Goal: Task Accomplishment & Management: Manage account settings

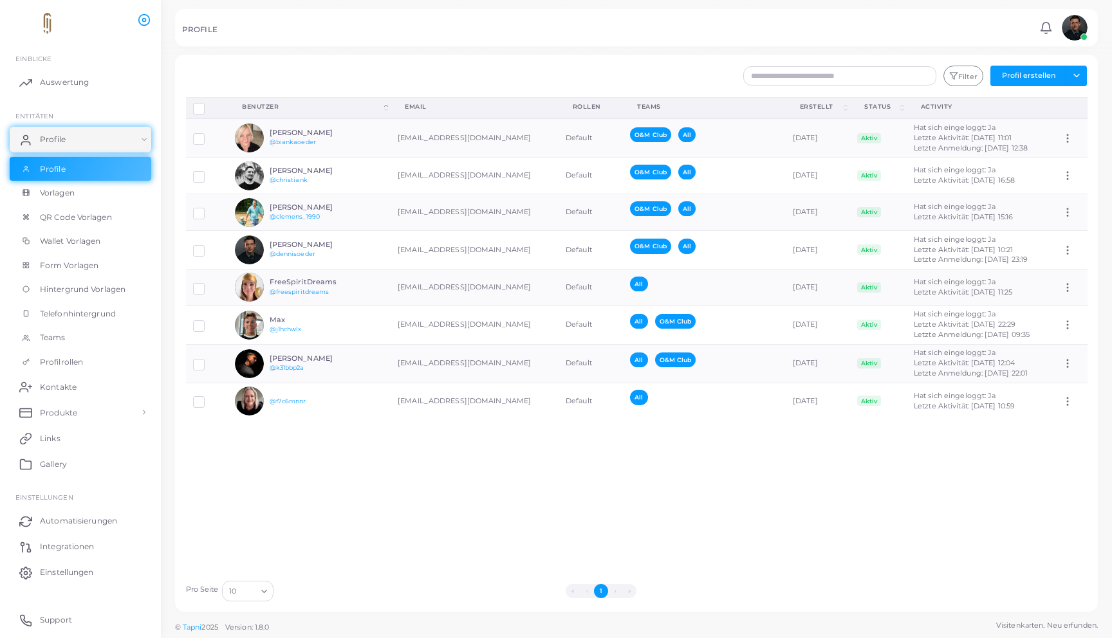
click at [304, 456] on div "Profile trennen Profil löschen Auswahl anzeigen Download QRs Benutzer (Click to…" at bounding box center [637, 335] width 916 height 477
click at [70, 188] on span "Vorlagen" at bounding box center [60, 193] width 35 height 12
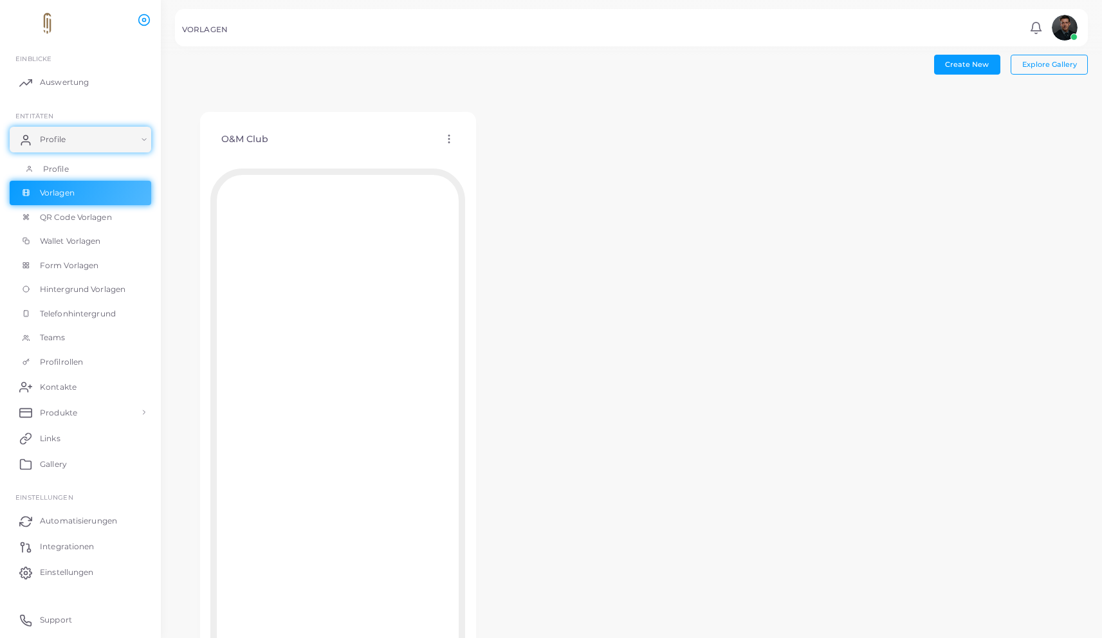
click at [67, 168] on span "Profile" at bounding box center [56, 169] width 26 height 12
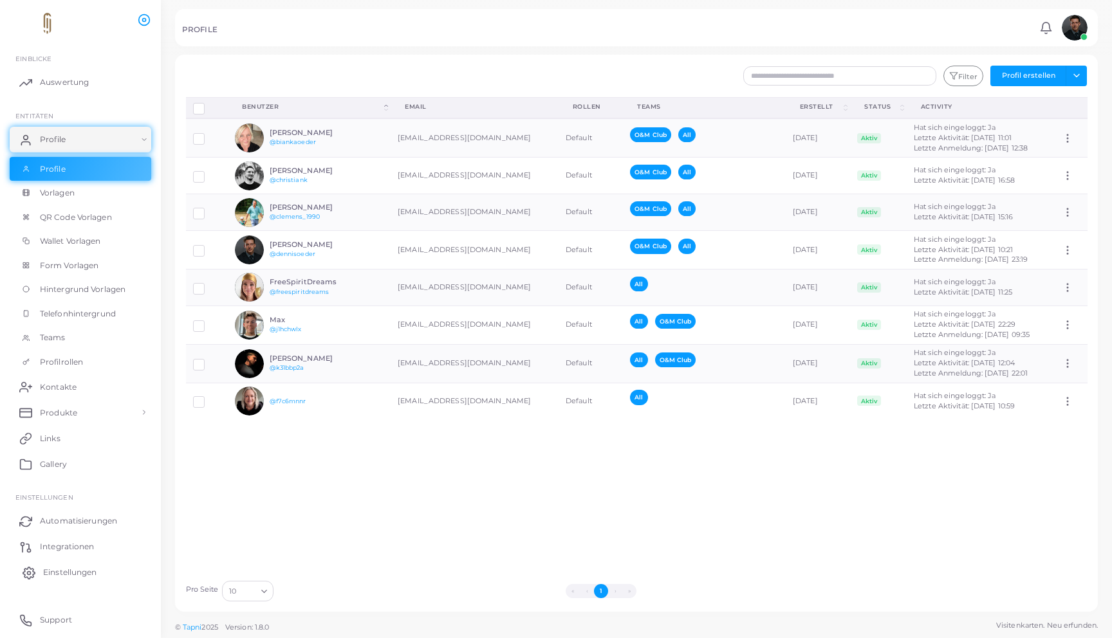
click at [72, 567] on span "Einstellungen" at bounding box center [69, 573] width 53 height 12
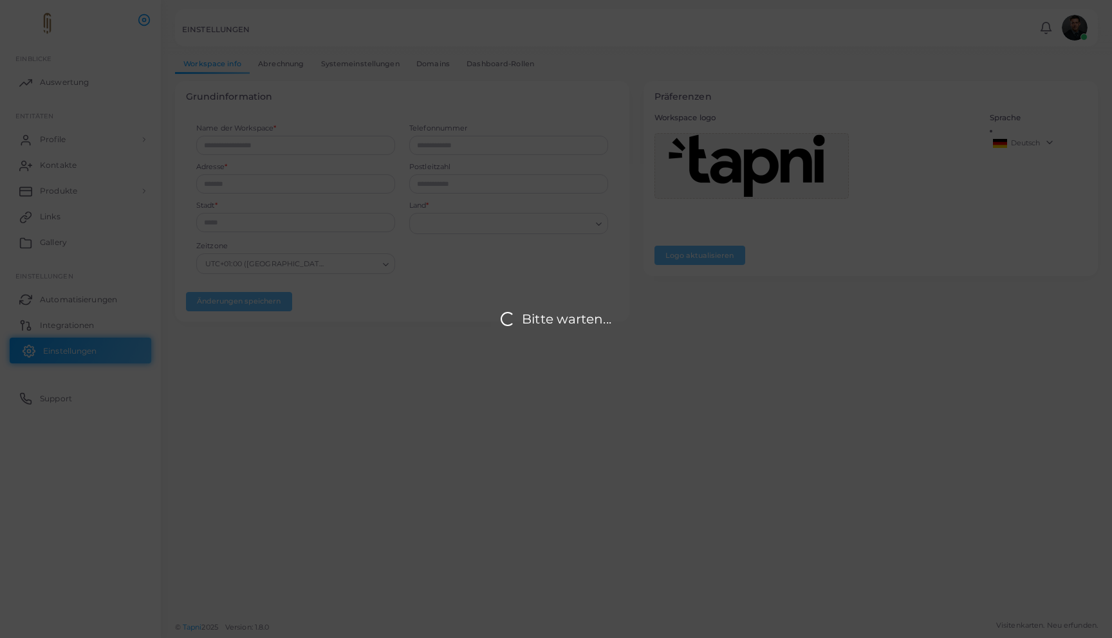
type input "**********"
type input "*****"
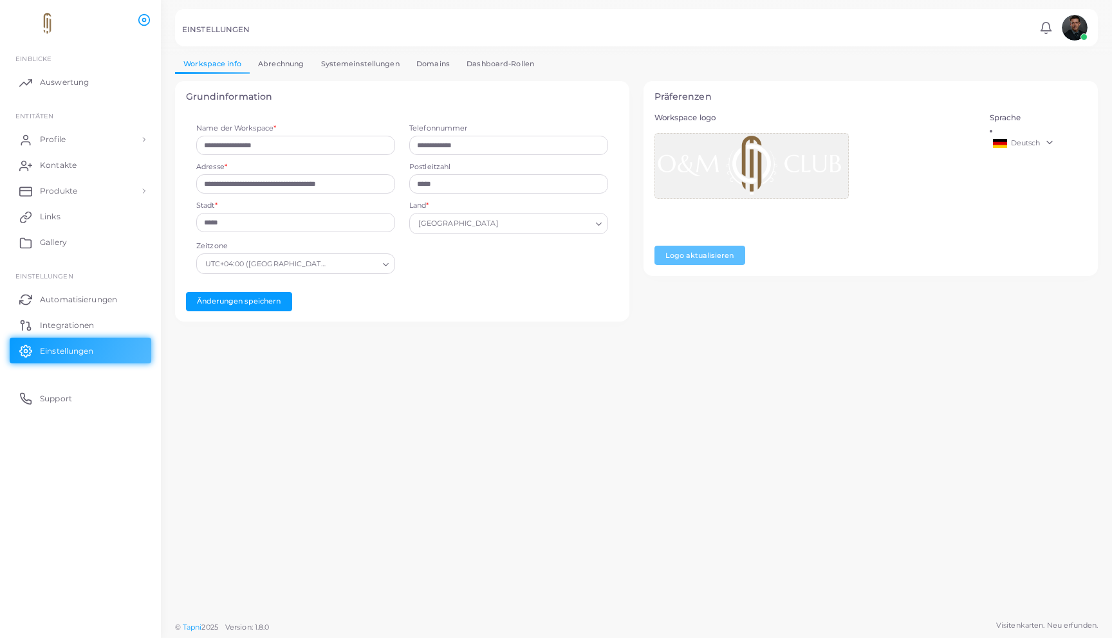
click at [333, 64] on link "Systemeinstellungen" at bounding box center [359, 64] width 95 height 19
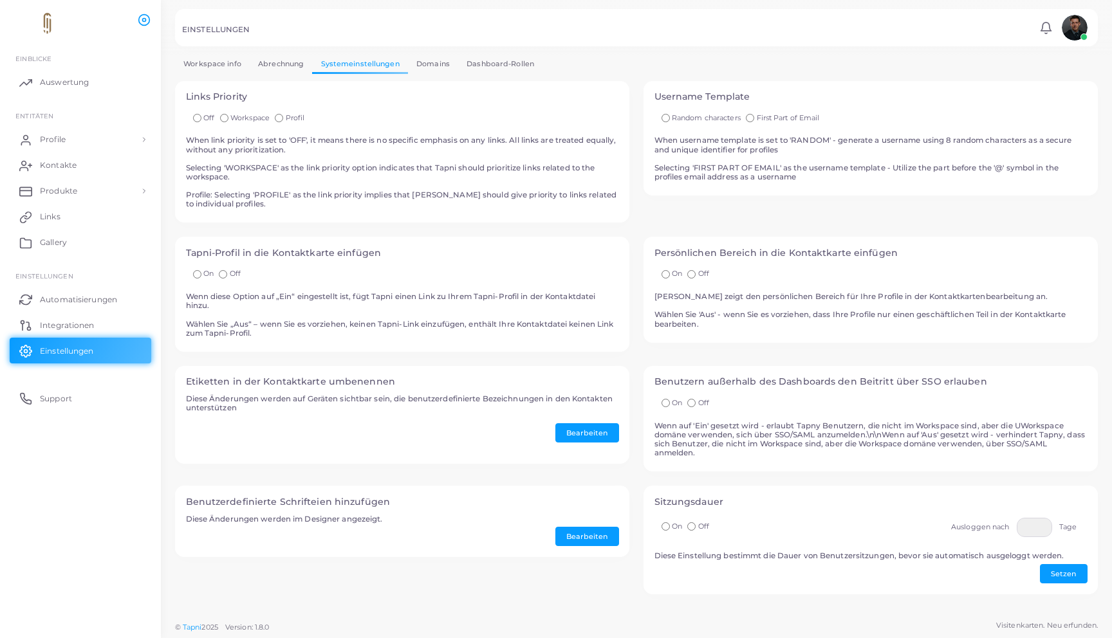
click at [245, 117] on span "Workspace" at bounding box center [249, 117] width 39 height 9
click at [423, 214] on div "Links Priority Off Workspace Profil When link priority is set to 'OFF', it mean…" at bounding box center [402, 152] width 454 height 142
click at [476, 63] on link "Dashboard-Rollen" at bounding box center [500, 64] width 84 height 19
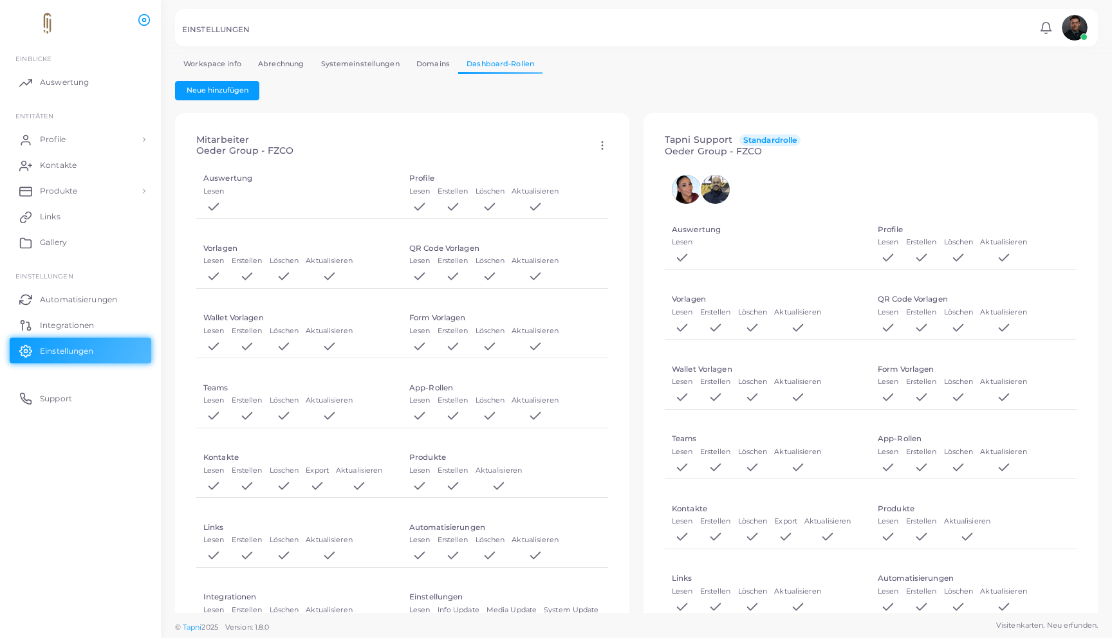
click at [449, 61] on link "Domains" at bounding box center [433, 64] width 50 height 19
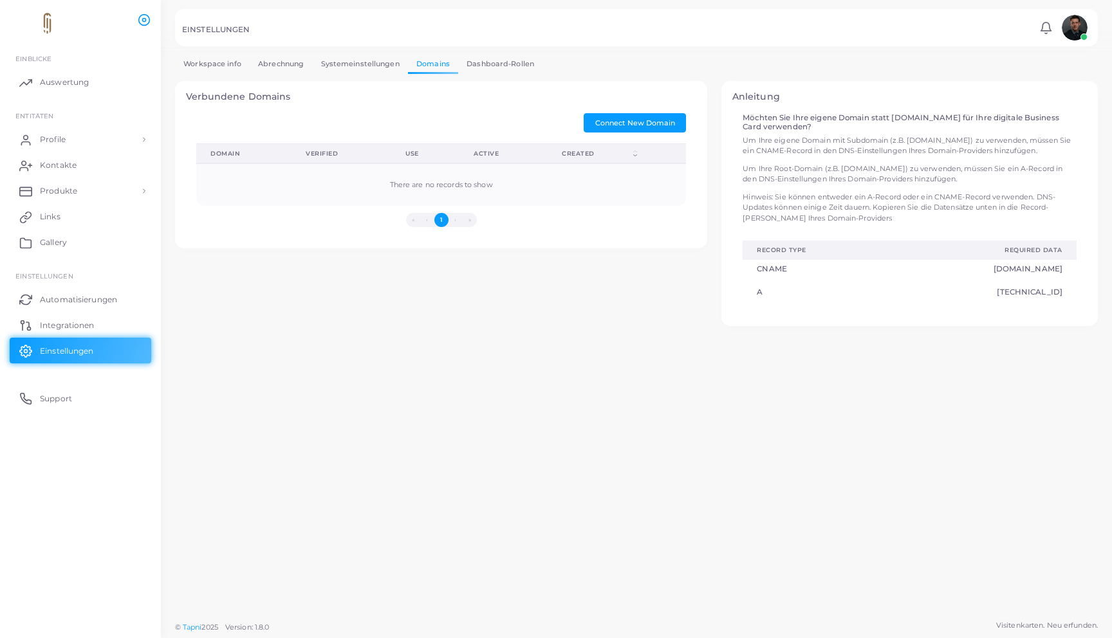
click at [490, 64] on link "Dashboard-Rollen" at bounding box center [500, 64] width 84 height 19
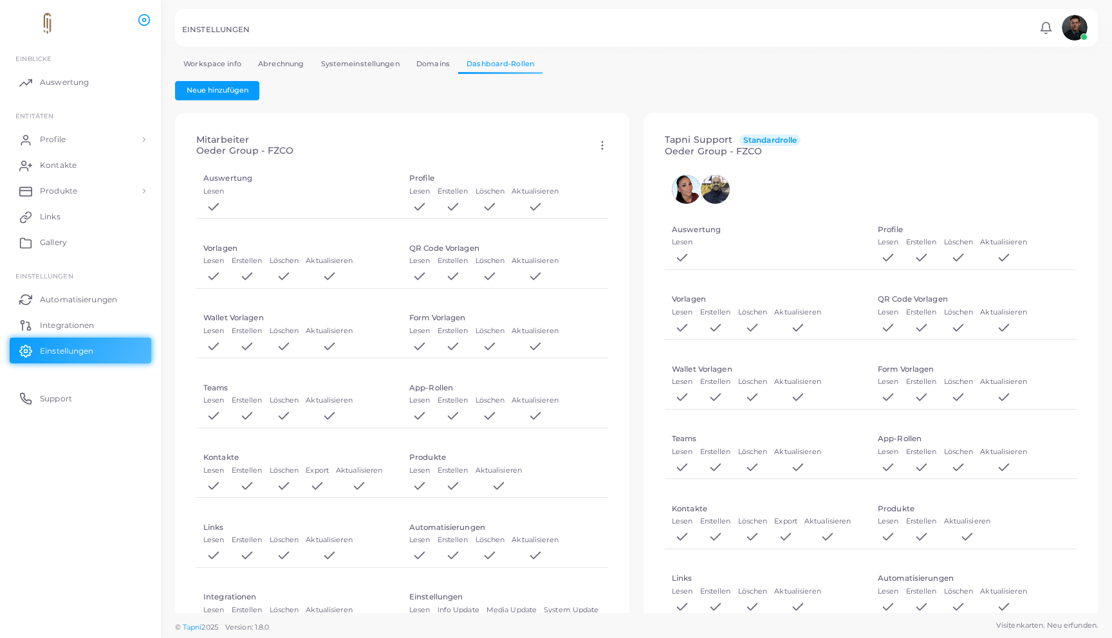
click at [443, 60] on link "Domains" at bounding box center [433, 64] width 50 height 19
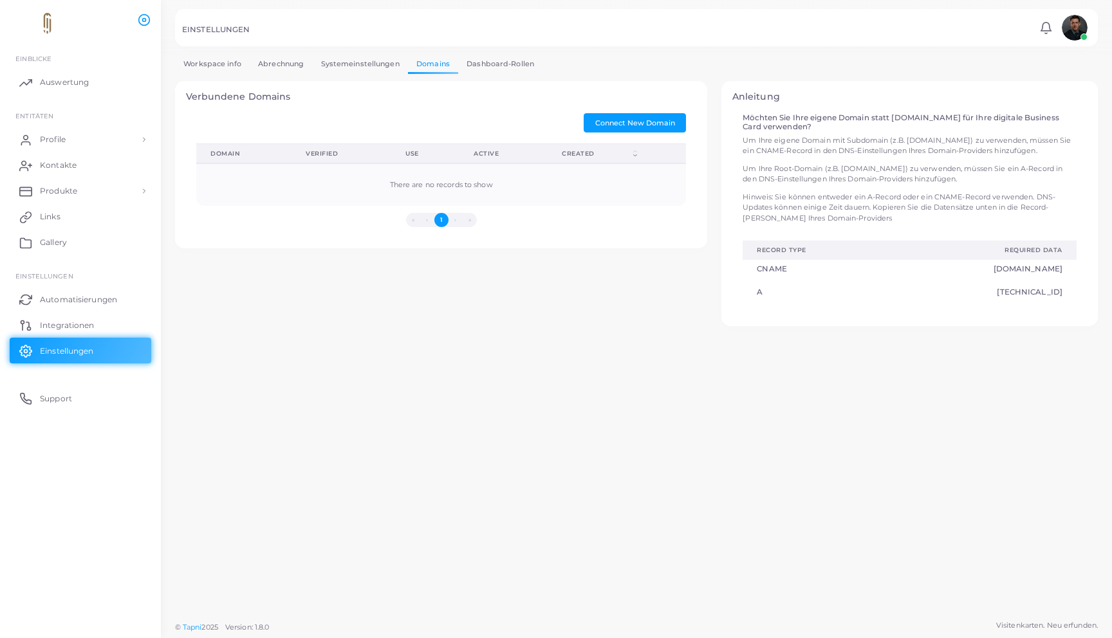
click at [310, 66] on link "Abrechnung" at bounding box center [281, 64] width 62 height 19
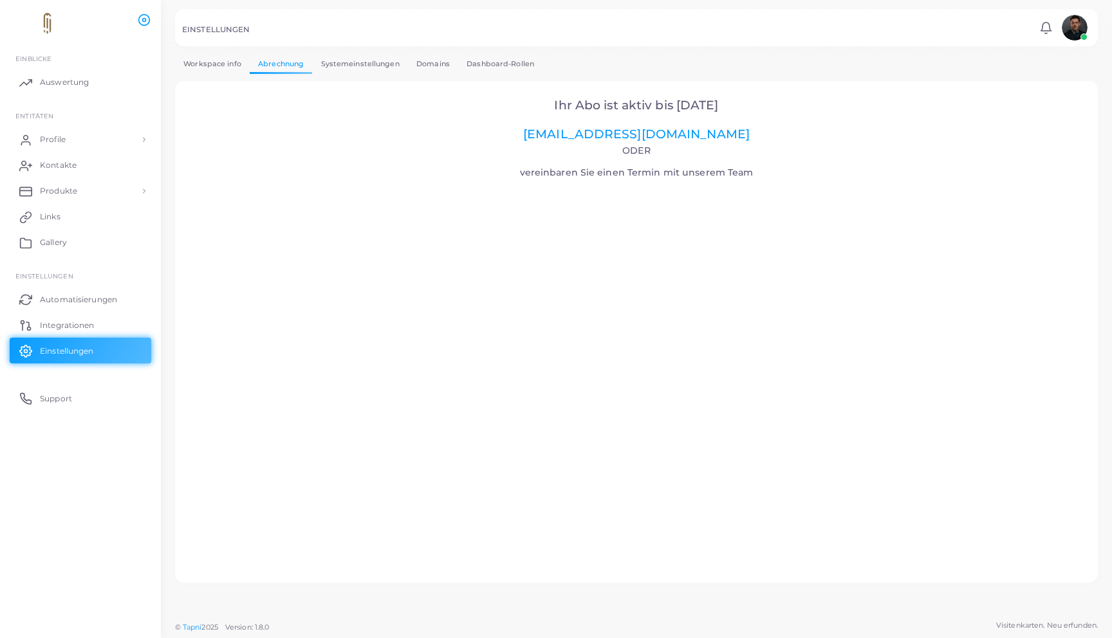
click at [214, 66] on link "Workspace info" at bounding box center [212, 64] width 75 height 19
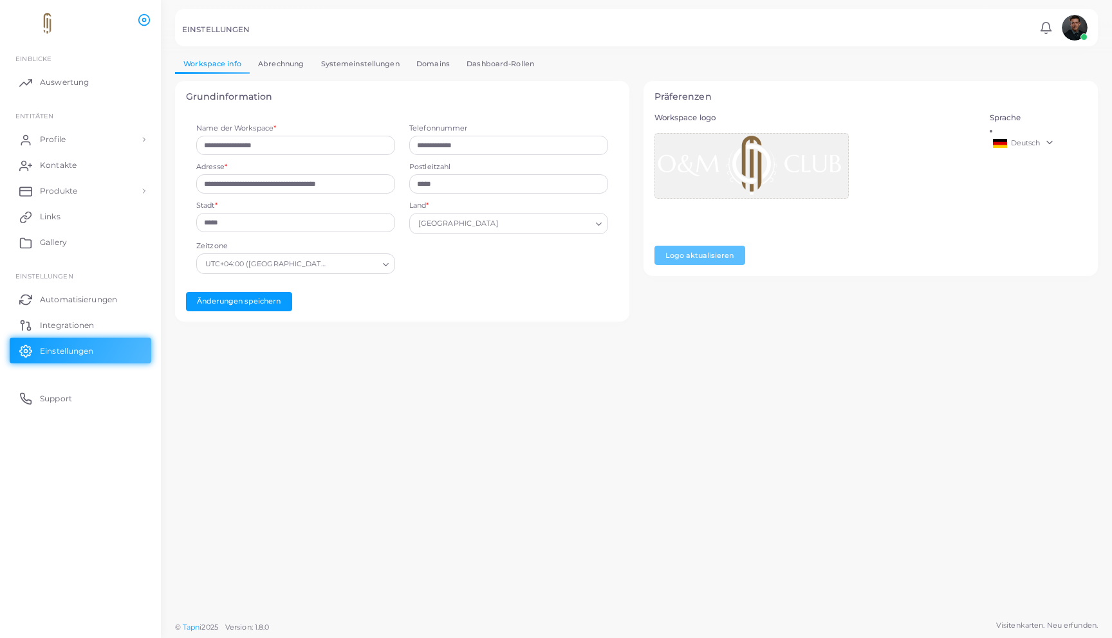
click at [239, 65] on link "Workspace info" at bounding box center [212, 64] width 75 height 19
click at [254, 64] on link "Abrechnung" at bounding box center [281, 64] width 62 height 19
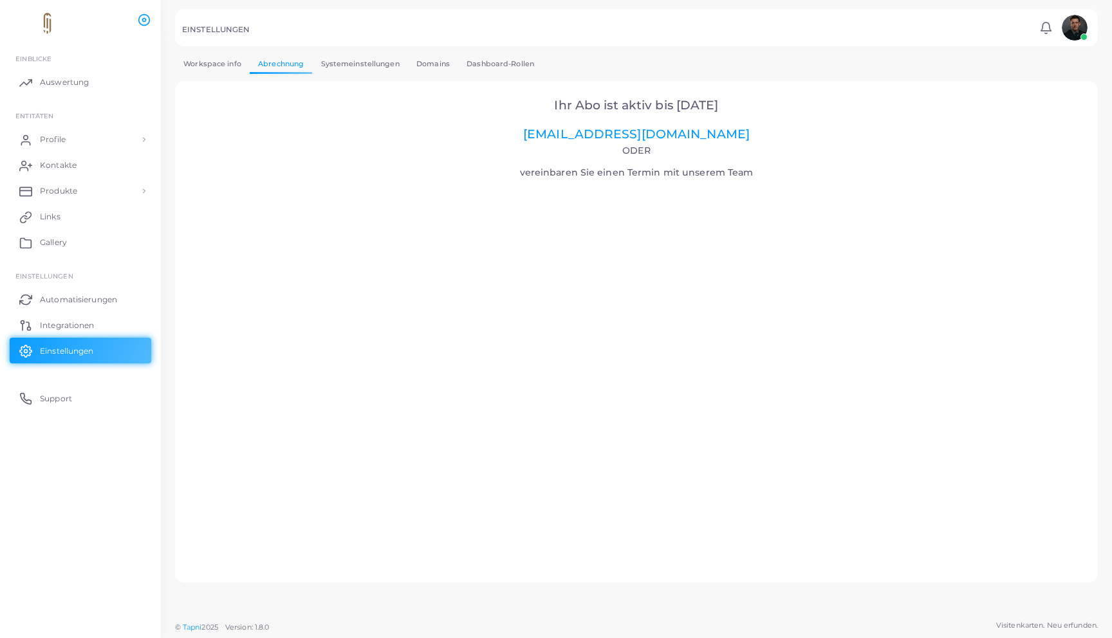
click at [219, 64] on link "Workspace info" at bounding box center [212, 64] width 75 height 19
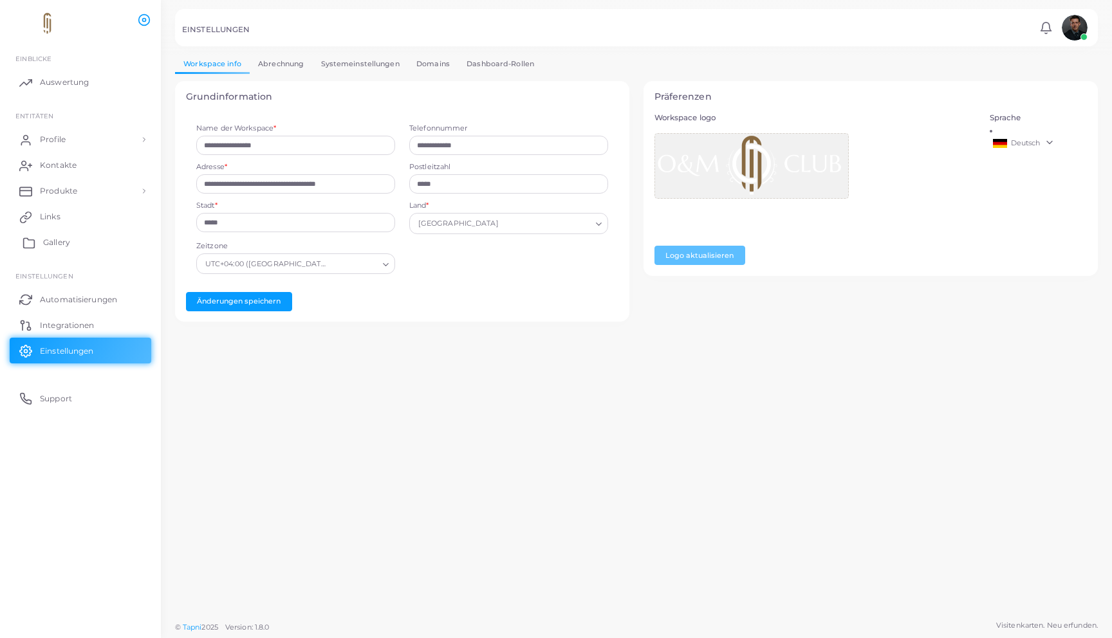
click at [51, 250] on link "Gallery" at bounding box center [81, 243] width 142 height 26
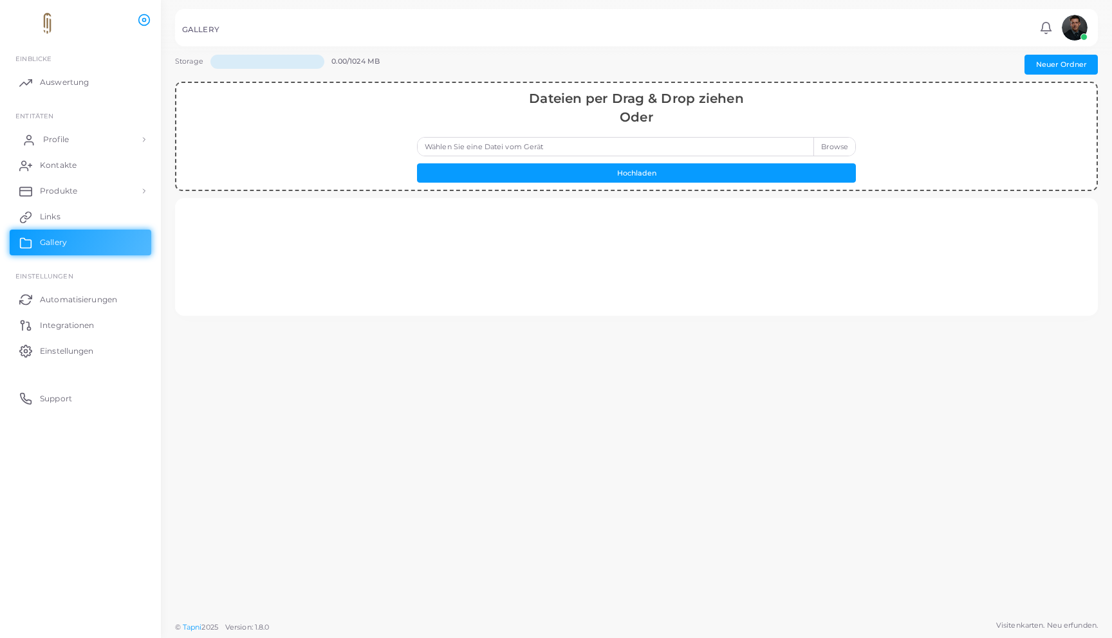
click at [53, 131] on link "Profile" at bounding box center [81, 140] width 142 height 26
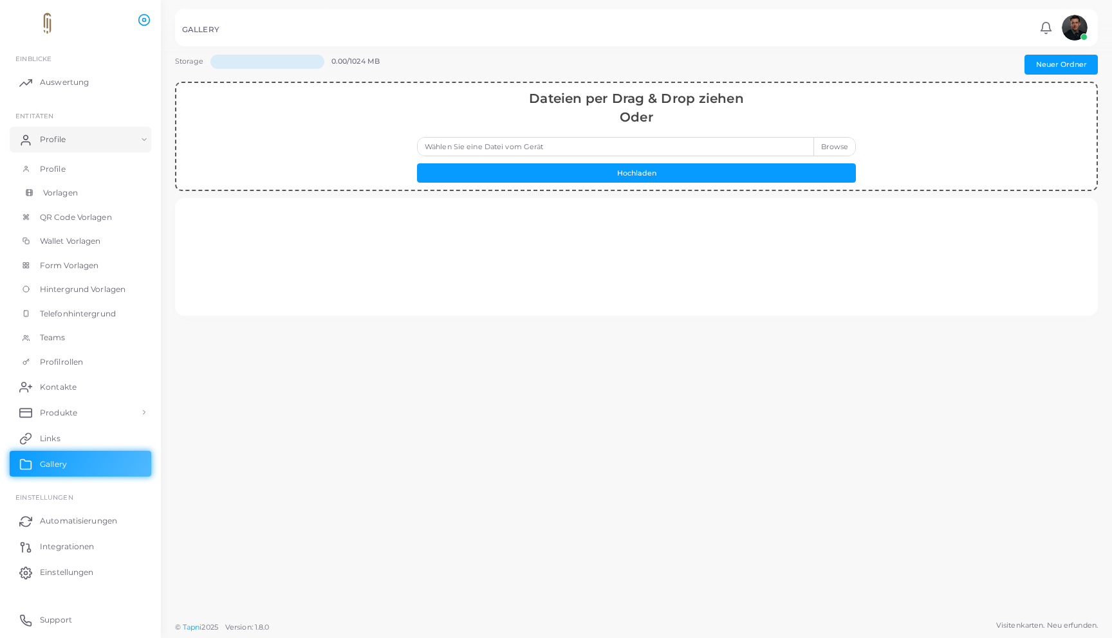
click at [55, 181] on link "Vorlagen" at bounding box center [81, 193] width 142 height 24
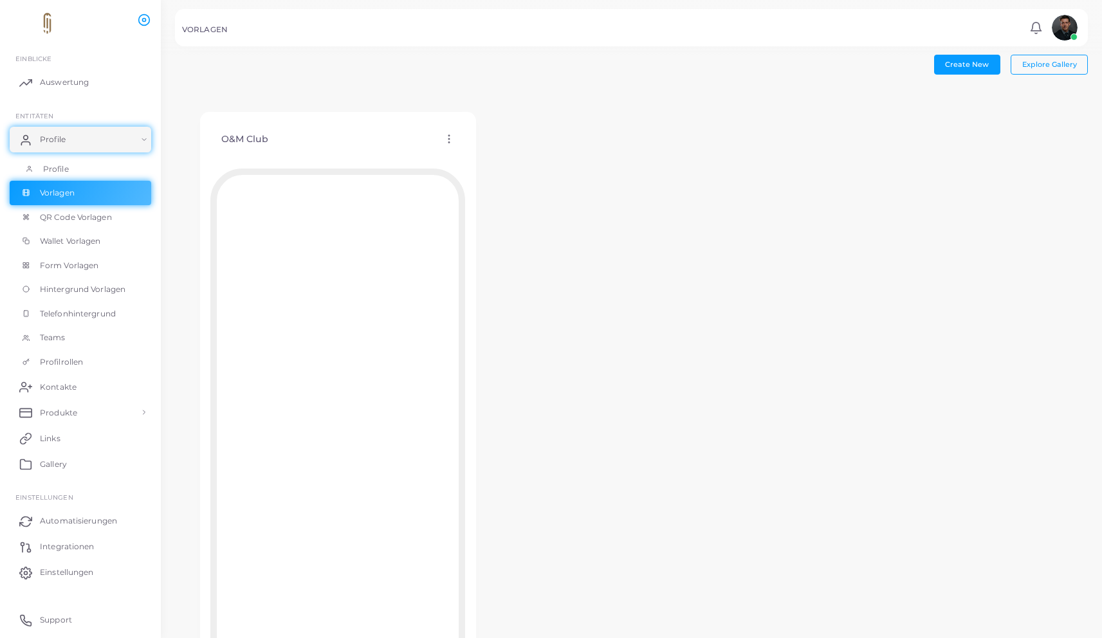
click at [57, 163] on span "Profile" at bounding box center [56, 169] width 26 height 12
